Goal: Task Accomplishment & Management: Use online tool/utility

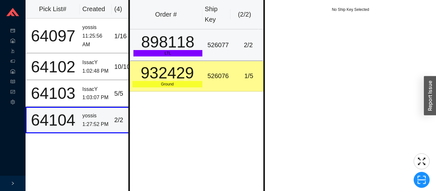
click at [167, 41] on div "898118" at bounding box center [167, 42] width 69 height 16
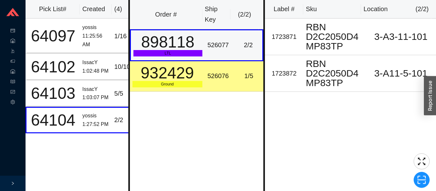
click at [211, 74] on div "526076" at bounding box center [220, 76] width 24 height 11
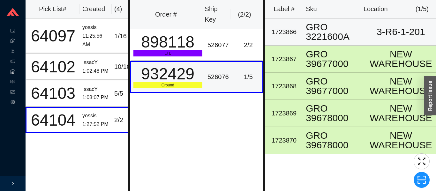
click at [305, 35] on td "GRO 3221600A" at bounding box center [334, 32] width 63 height 27
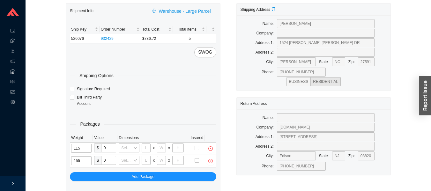
scroll to position [20, 0]
type input "115"
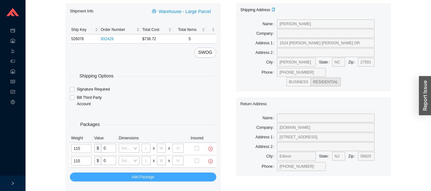
click at [134, 175] on span "Add Package" at bounding box center [143, 177] width 23 height 6
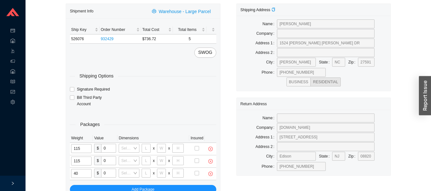
type input "40"
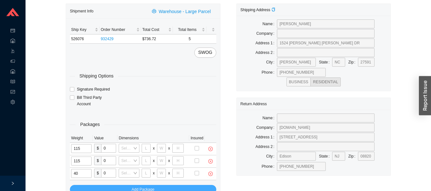
click at [180, 188] on button "Add Package" at bounding box center [143, 189] width 147 height 9
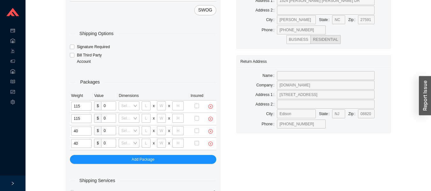
scroll to position [67, 0]
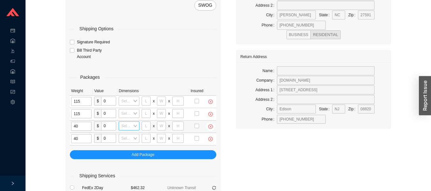
type input "40"
click at [132, 126] on input "search" at bounding box center [126, 126] width 11 height 8
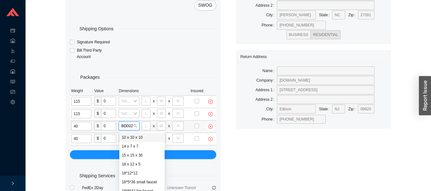
type input "BD0029"
type input "34"
type input "22"
type input "24"
type input "BD0029"
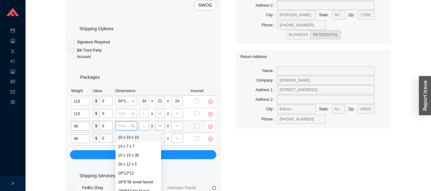
type input "34"
type input "22"
type input "24"
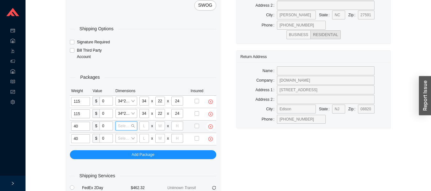
scroll to position [0, 0]
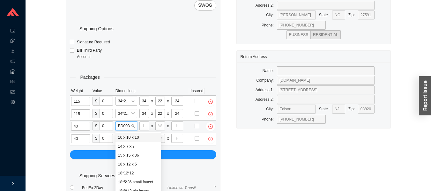
type input "BD0030"
type input "26"
type input "20"
type input "12"
type input "BD0030"
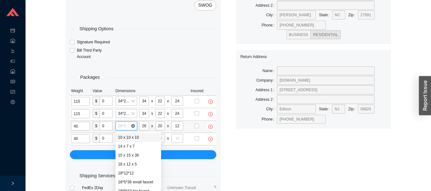
type input "26"
type input "20"
type input "12"
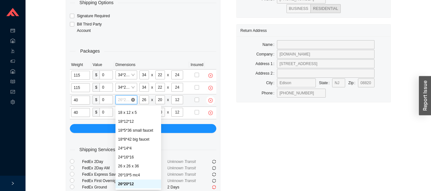
scroll to position [94, 0]
click at [66, 149] on div "Shipment Info Warehouse - Large Parcel Ship Key Order Number Total Cost Total I…" at bounding box center [143, 94] width 155 height 329
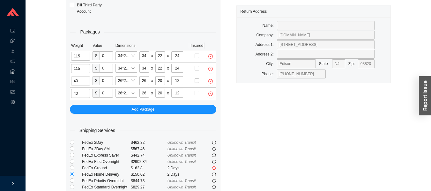
scroll to position [117, 0]
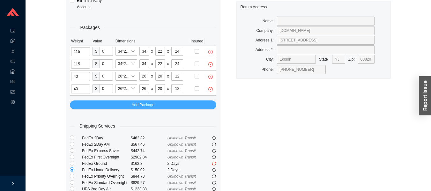
click at [116, 105] on button "Add Package" at bounding box center [143, 105] width 147 height 9
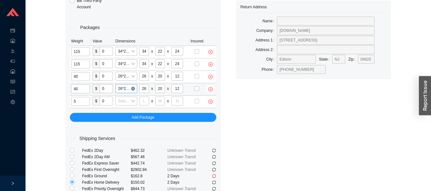
click at [126, 89] on span "26*20*12" at bounding box center [126, 89] width 17 height 8
type input "5"
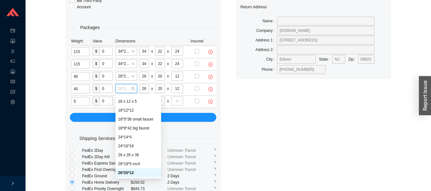
click at [269, 128] on div "Shipping Address Name [PERSON_NAME] Company Address [STREET_ADDRESS][PERSON_NAM…" at bounding box center [314, 76] width 171 height 341
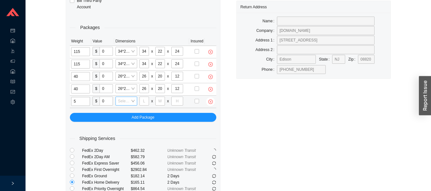
click at [126, 101] on input "search" at bounding box center [124, 101] width 13 height 8
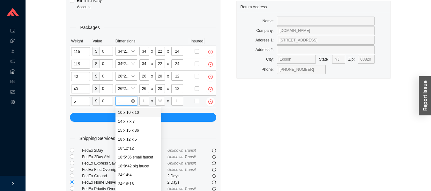
type input "18"
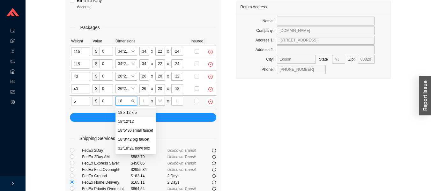
click at [127, 114] on div "18 x 12 x 5" at bounding box center [135, 113] width 35 height 6
type input "18"
type input "12"
type input "6"
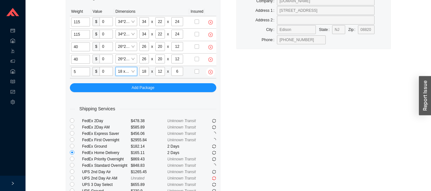
scroll to position [147, 0]
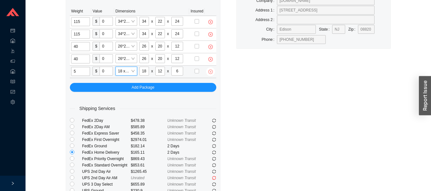
click at [210, 71] on icon "close-circle" at bounding box center [211, 72] width 4 height 4
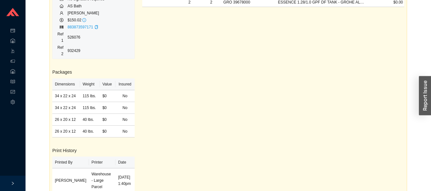
scroll to position [29, 0]
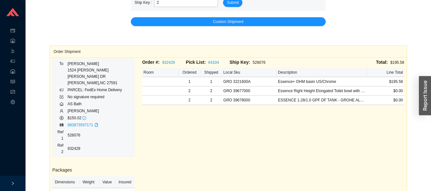
type input "2"
